Goal: Information Seeking & Learning: Check status

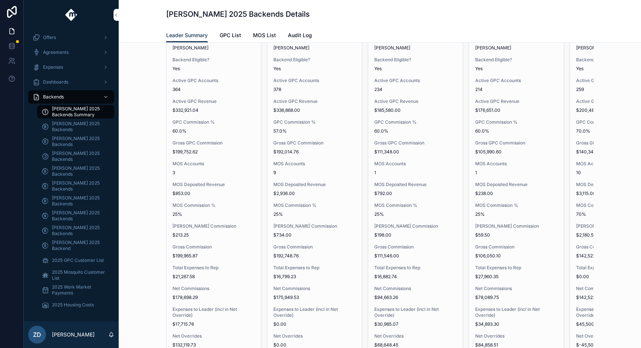
scroll to position [1025, 0]
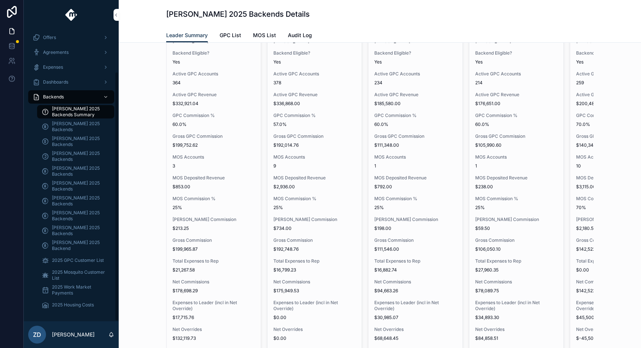
click at [89, 111] on span "[PERSON_NAME] 2025 Backends Summary" at bounding box center [79, 112] width 55 height 12
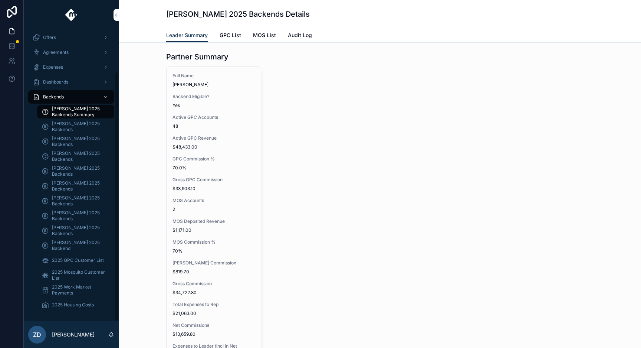
click at [83, 97] on div "Backends" at bounding box center [71, 97] width 77 height 12
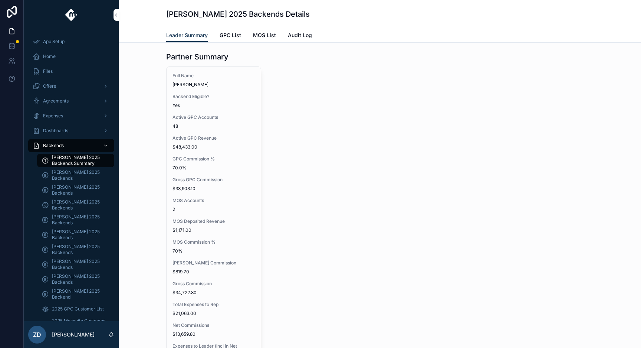
click at [233, 35] on span "GPC List" at bounding box center [231, 35] width 22 height 7
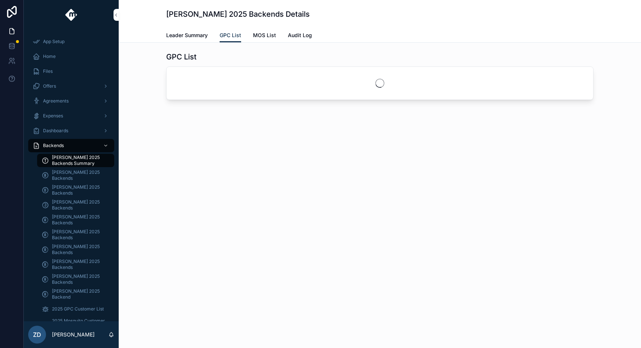
click at [265, 35] on span "MOS List" at bounding box center [264, 35] width 23 height 7
click at [297, 33] on span "Audit Log" at bounding box center [300, 35] width 24 height 7
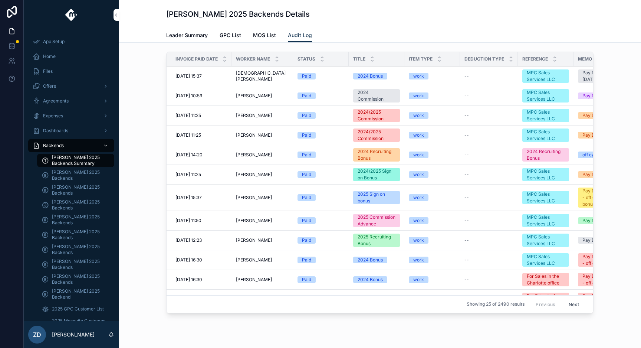
click at [184, 36] on span "Leader Summary" at bounding box center [187, 35] width 42 height 7
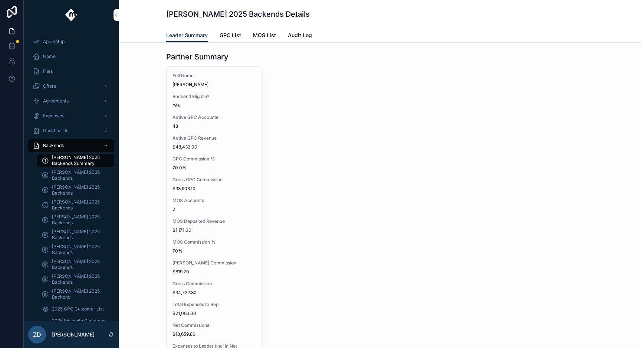
click at [229, 33] on span "GPC List" at bounding box center [231, 35] width 22 height 7
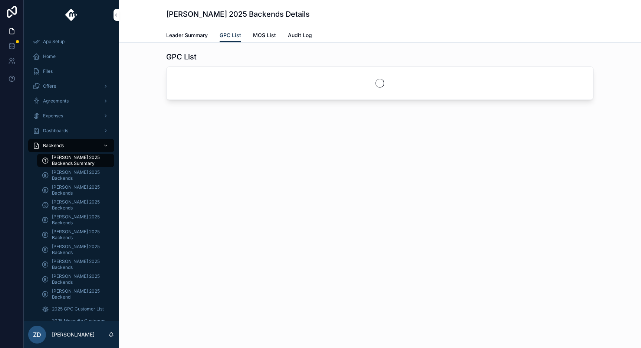
click at [193, 35] on span "Leader Summary" at bounding box center [187, 35] width 42 height 7
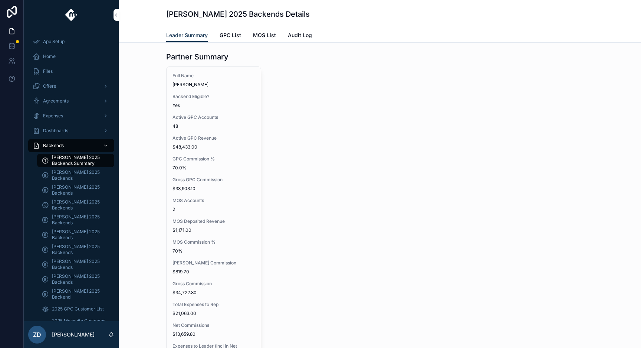
click at [64, 55] on div "Home" at bounding box center [71, 56] width 77 height 12
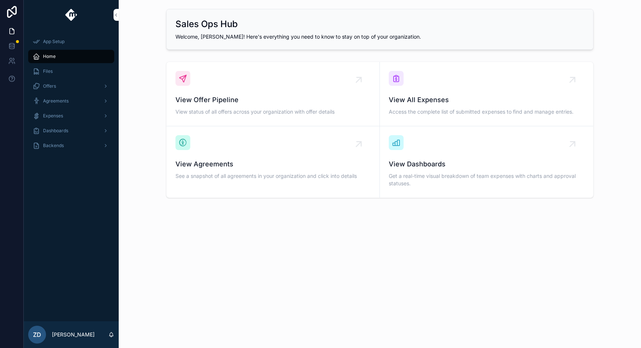
click at [68, 140] on div "Backends" at bounding box center [71, 146] width 77 height 12
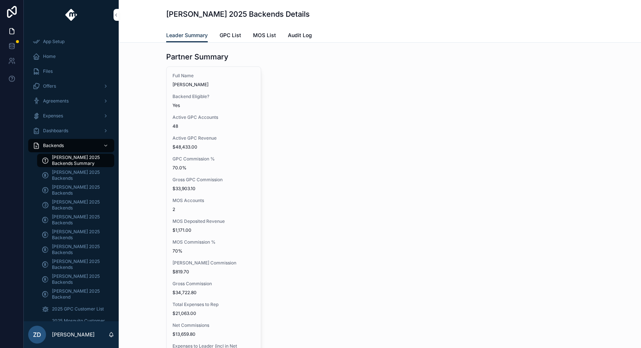
click at [77, 160] on span "[PERSON_NAME] 2025 Backends Summary" at bounding box center [79, 160] width 55 height 12
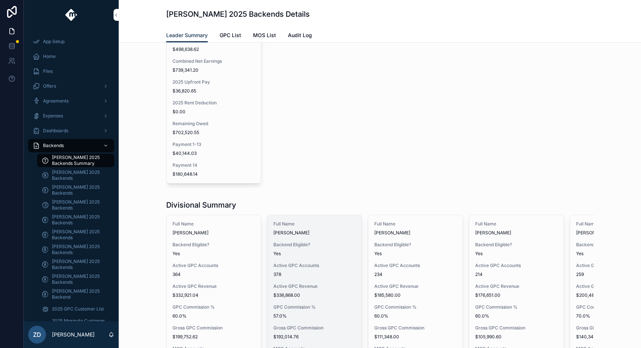
scroll to position [752, 0]
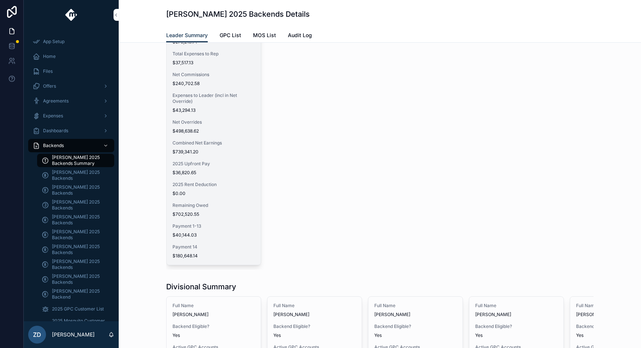
click at [237, 137] on div "Full Name [PERSON_NAME] Backend Eligible? Yes Active GPC Accounts 516 Active GP…" at bounding box center [214, 40] width 94 height 448
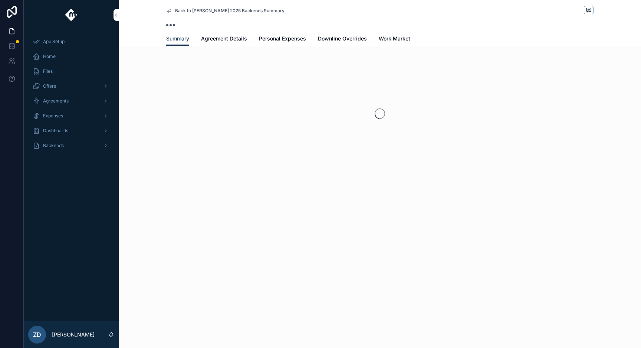
click at [346, 39] on span "Downline Overrides" at bounding box center [342, 38] width 49 height 7
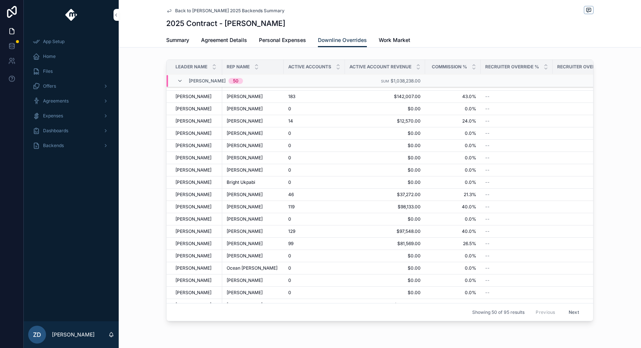
scroll to position [416, 0]
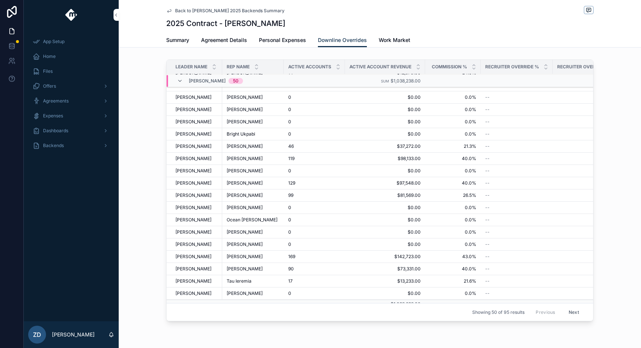
click at [189, 41] on span "Summary" at bounding box center [177, 39] width 23 height 7
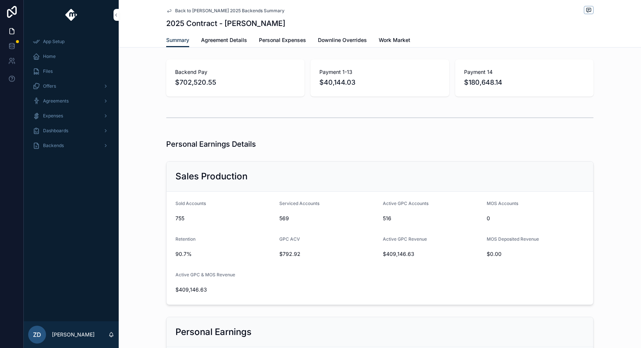
click at [169, 12] on icon "scrollable content" at bounding box center [169, 11] width 6 height 6
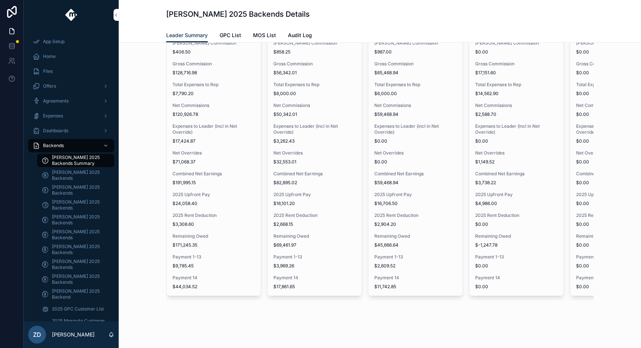
scroll to position [1696, 0]
